Goal: Transaction & Acquisition: Book appointment/travel/reservation

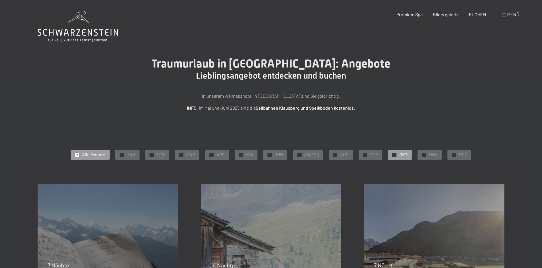
click at [392, 154] on div at bounding box center [394, 155] width 4 height 4
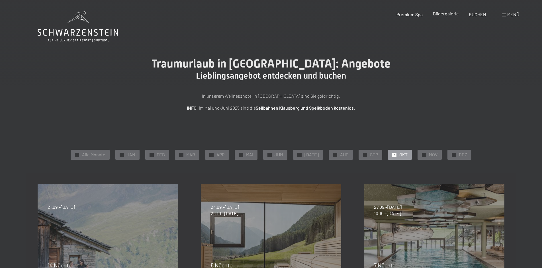
click at [448, 11] on span "Bildergalerie" at bounding box center [446, 13] width 26 height 5
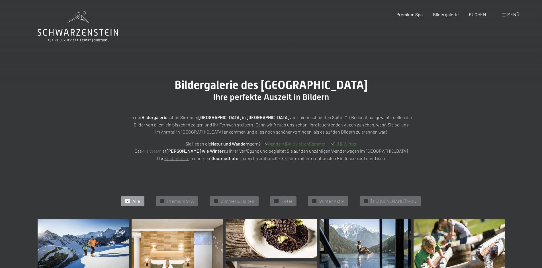
click at [503, 15] on span at bounding box center [504, 15] width 4 height 3
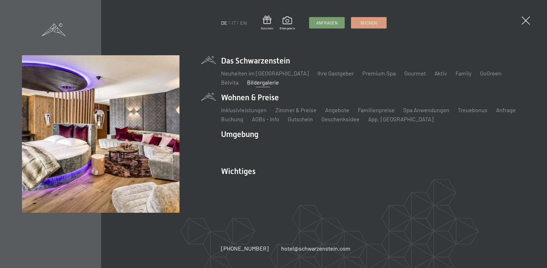
click at [232, 99] on li "Wohnen & Preise Inklusivleistungen Zimmer & Preise Liste Angebote Liste Familie…" at bounding box center [373, 107] width 304 height 31
click at [286, 108] on link "Zimmer & Preise" at bounding box center [295, 110] width 41 height 7
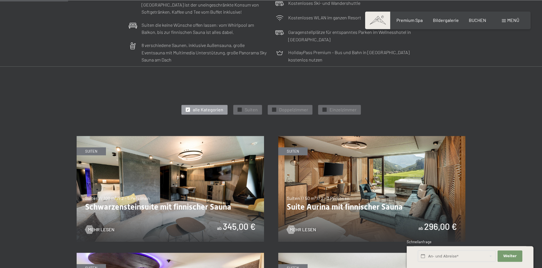
scroll to position [261, 0]
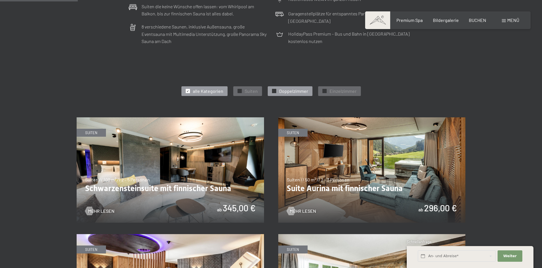
click at [288, 92] on span "Doppelzimmer" at bounding box center [293, 91] width 29 height 6
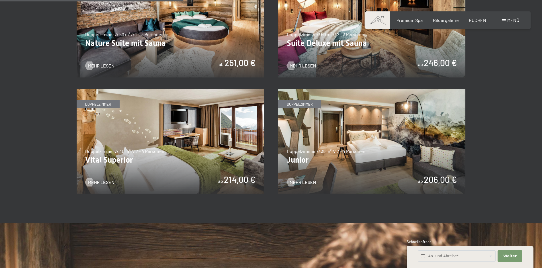
scroll to position [436, 0]
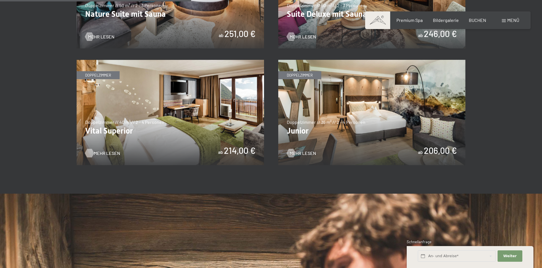
click at [99, 152] on span "Mehr Lesen" at bounding box center [107, 153] width 26 height 6
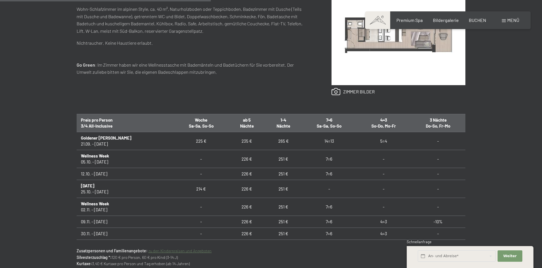
scroll to position [174, 0]
